Goal: Information Seeking & Learning: Find specific fact

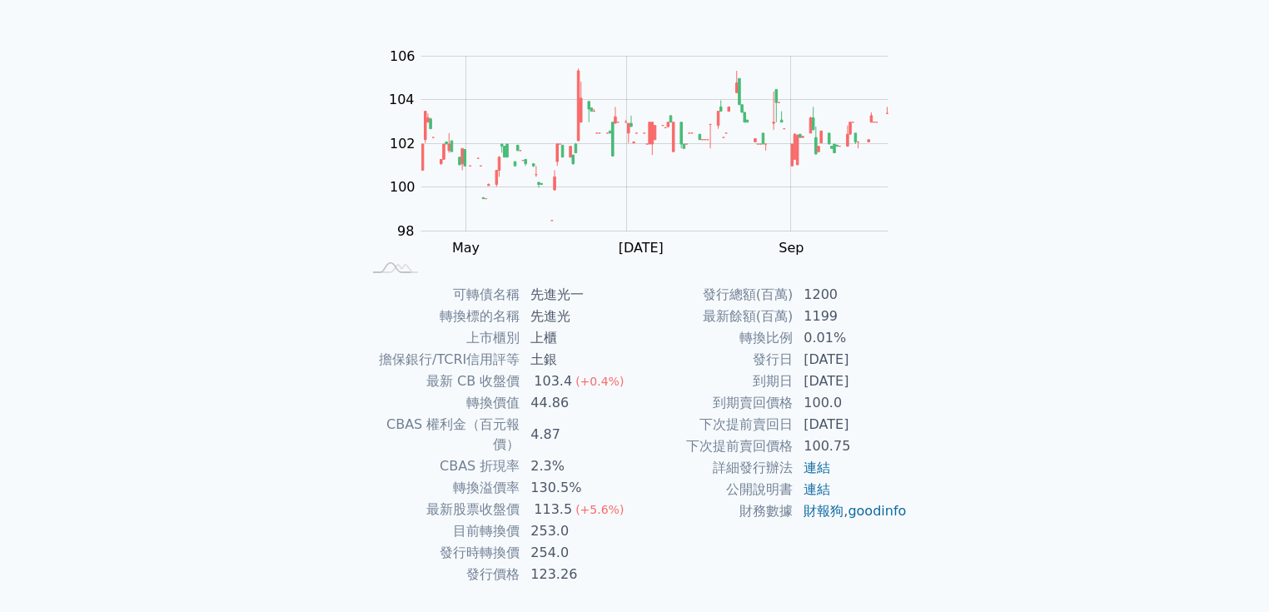
scroll to position [133, 0]
drag, startPoint x: 534, startPoint y: 406, endPoint x: 571, endPoint y: 406, distance: 37.5
click at [571, 406] on td "44.86" at bounding box center [577, 402] width 114 height 22
click at [632, 416] on td "4.87" at bounding box center [577, 434] width 114 height 42
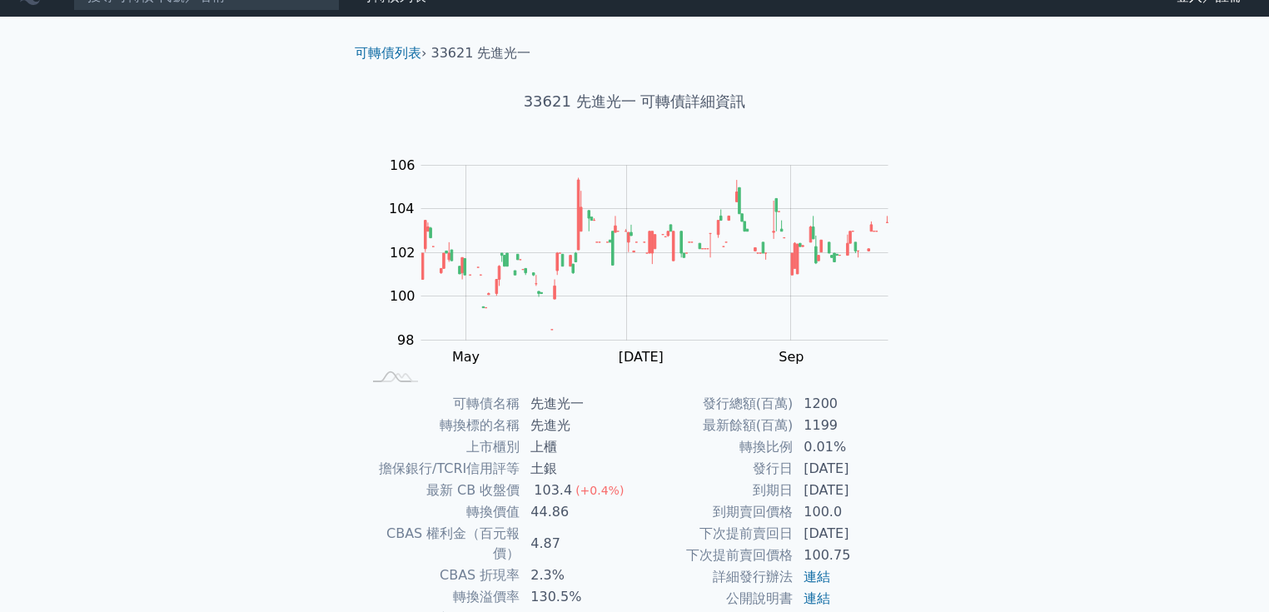
scroll to position [0, 0]
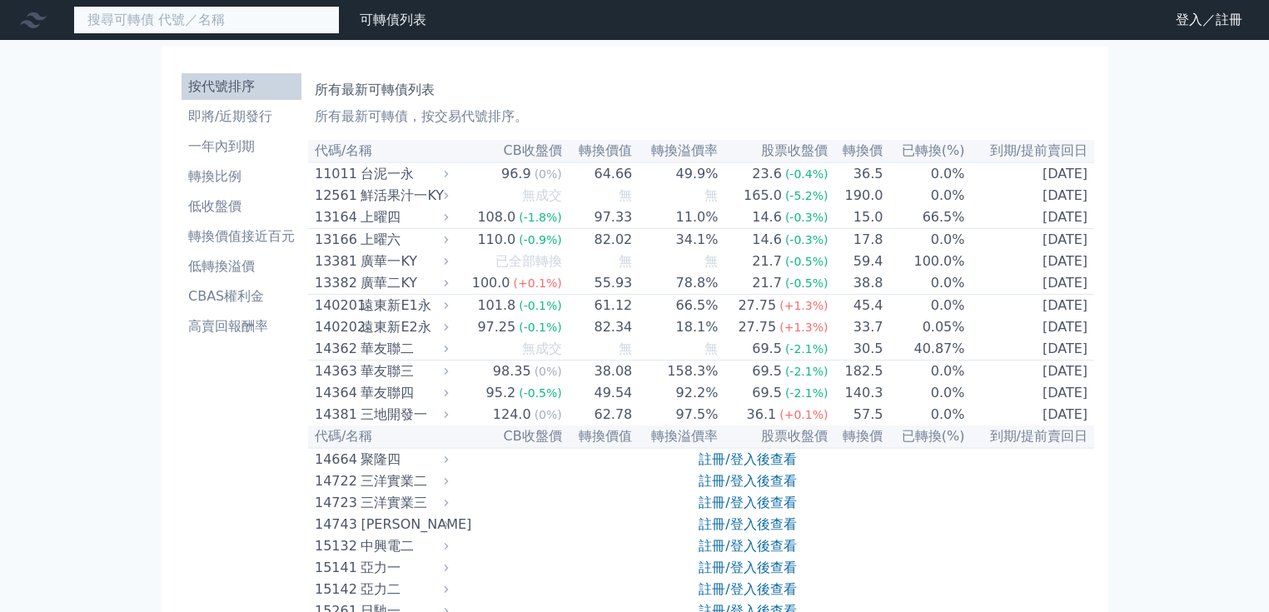
click at [175, 19] on input at bounding box center [206, 20] width 266 height 28
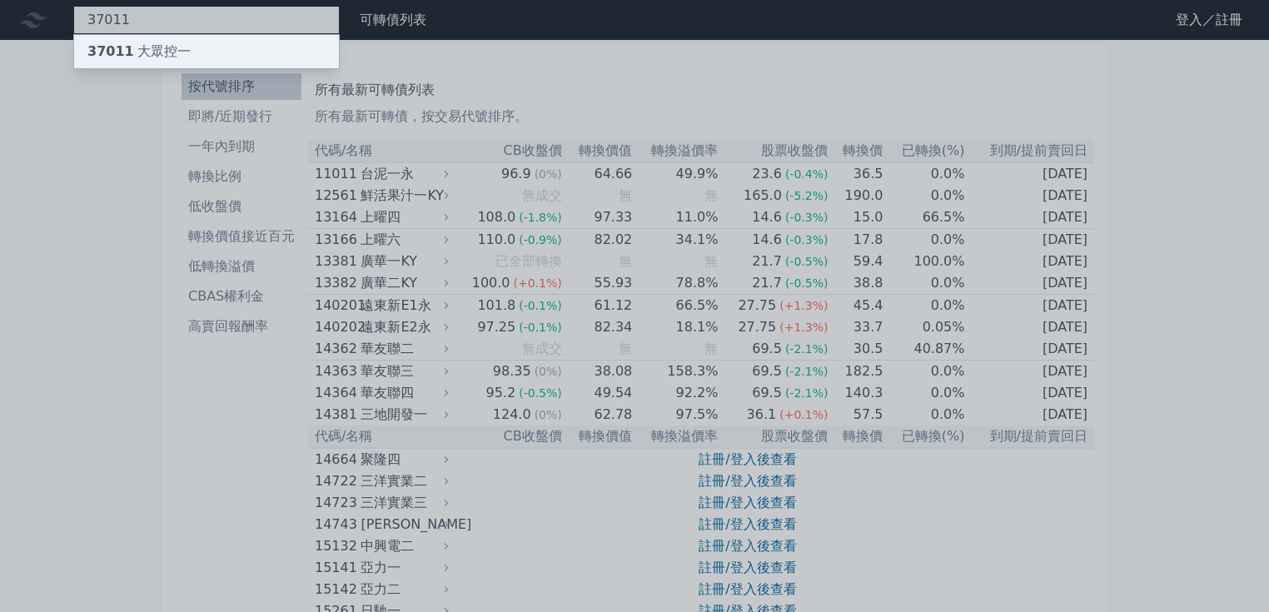
type input "37011"
click at [112, 52] on span "37011" at bounding box center [110, 51] width 47 height 16
